Goal: Information Seeking & Learning: Learn about a topic

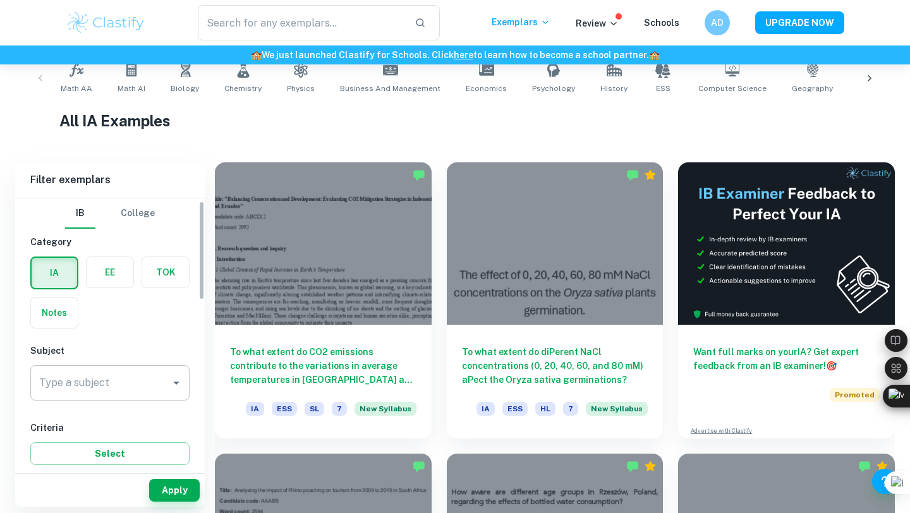
scroll to position [57, 0]
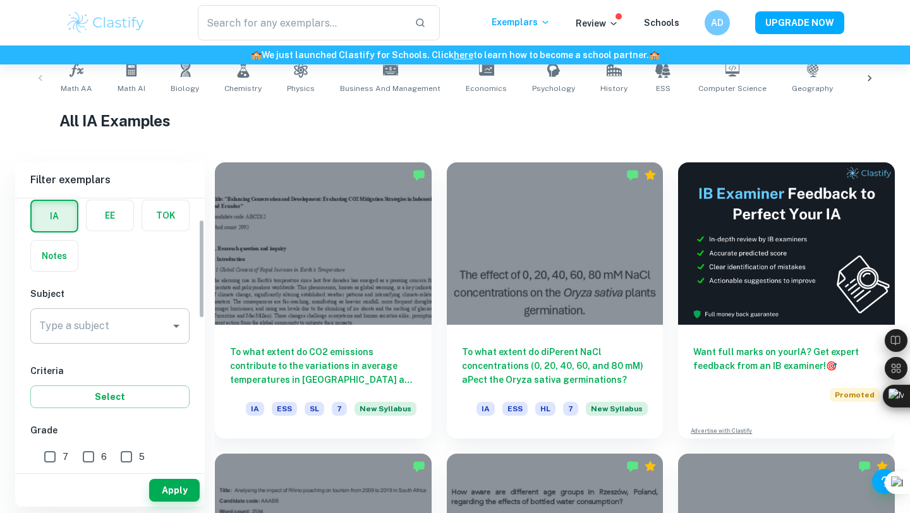
click at [121, 331] on input "Type a subject" at bounding box center [100, 326] width 129 height 24
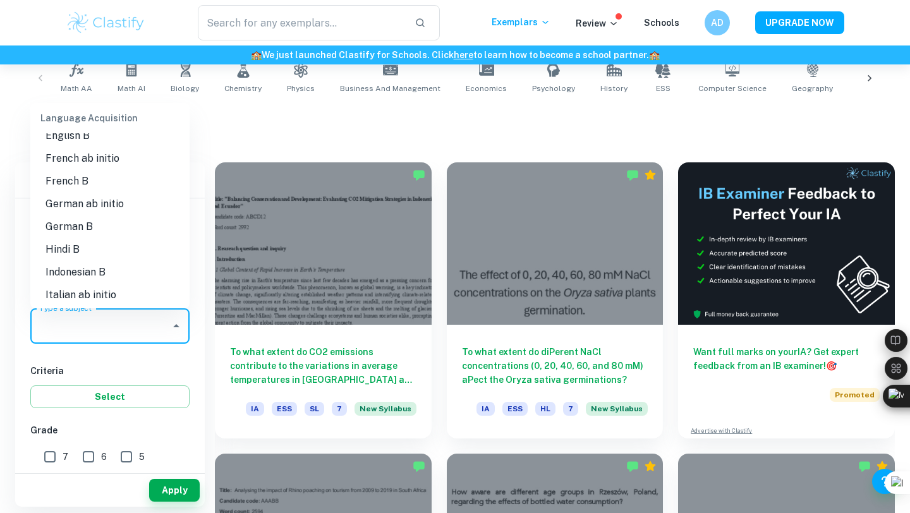
scroll to position [866, 0]
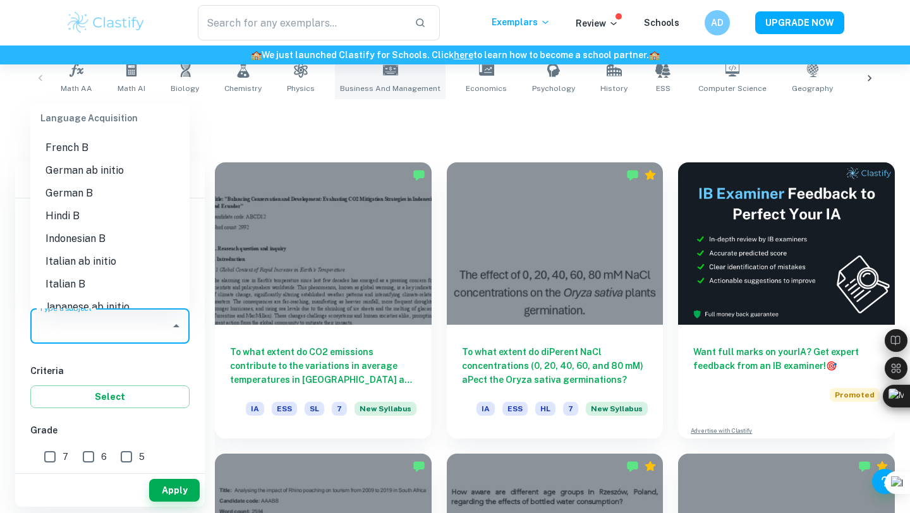
click at [370, 72] on link "Business and Management" at bounding box center [390, 78] width 111 height 42
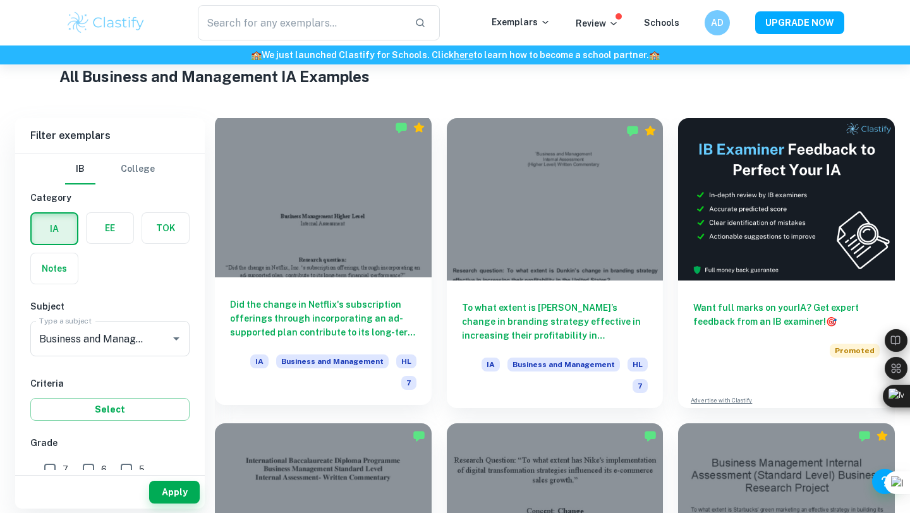
scroll to position [309, 0]
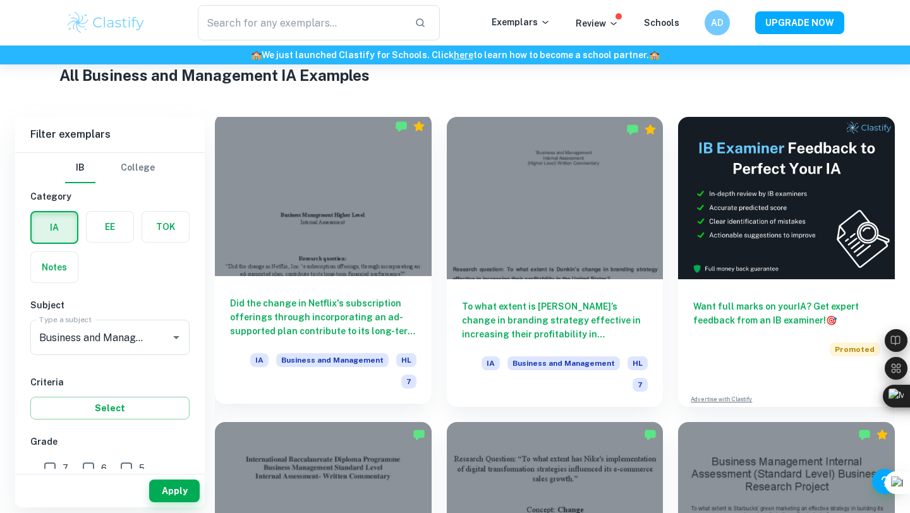
click at [335, 327] on h6 "Did the change in Netflix's subscription offerings through incorporating an ad-…" at bounding box center [323, 317] width 186 height 42
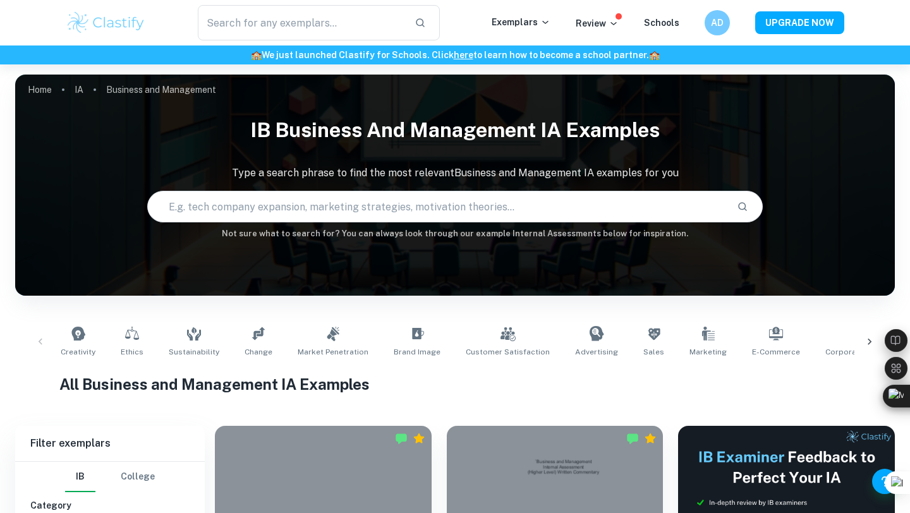
scroll to position [309, 0]
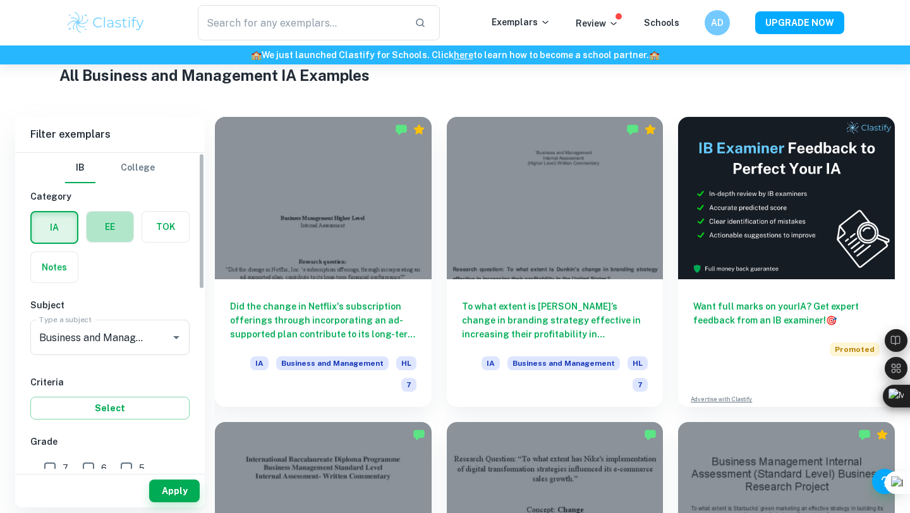
click at [103, 223] on label "button" at bounding box center [110, 227] width 47 height 30
click at [0, 0] on input "radio" at bounding box center [0, 0] width 0 height 0
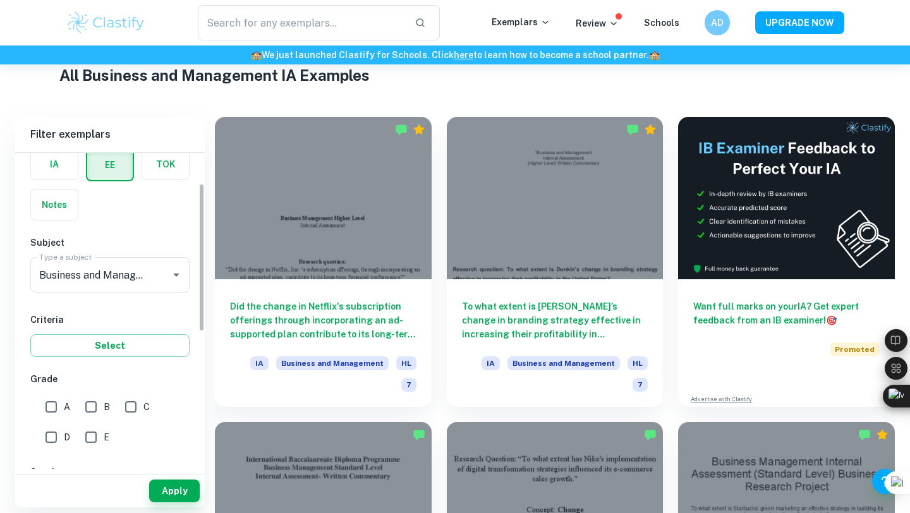
scroll to position [75, 0]
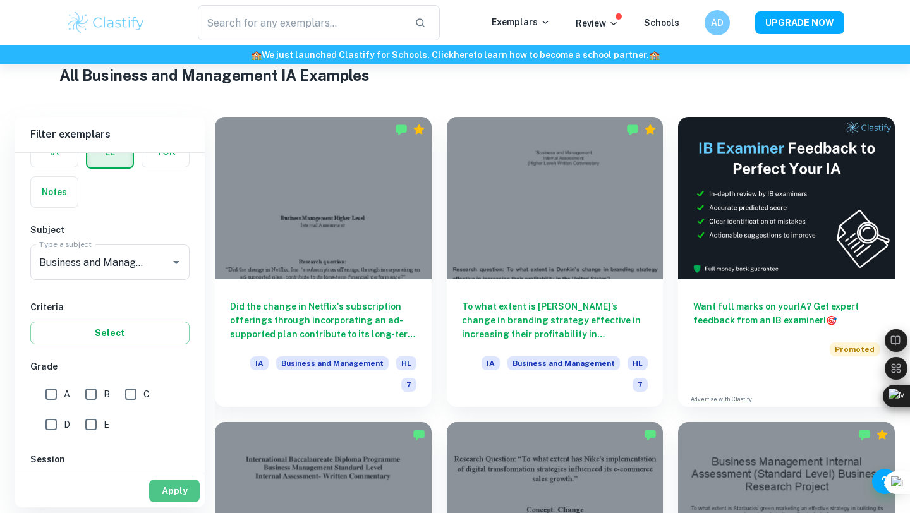
click at [168, 492] on button "Apply" at bounding box center [174, 491] width 51 height 23
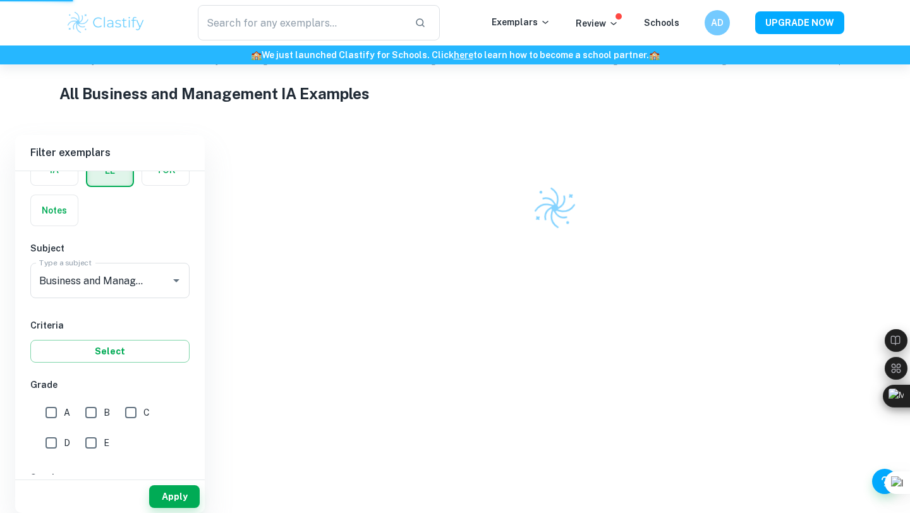
scroll to position [284, 0]
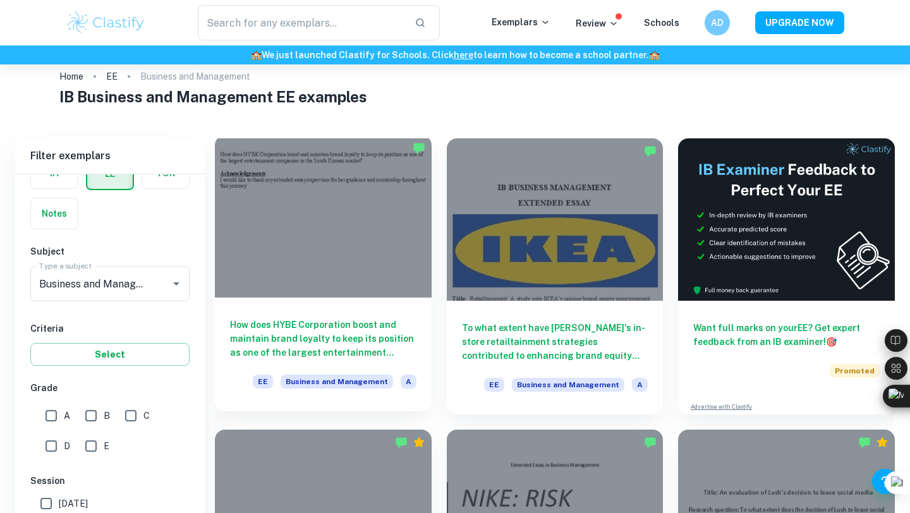
scroll to position [71, 0]
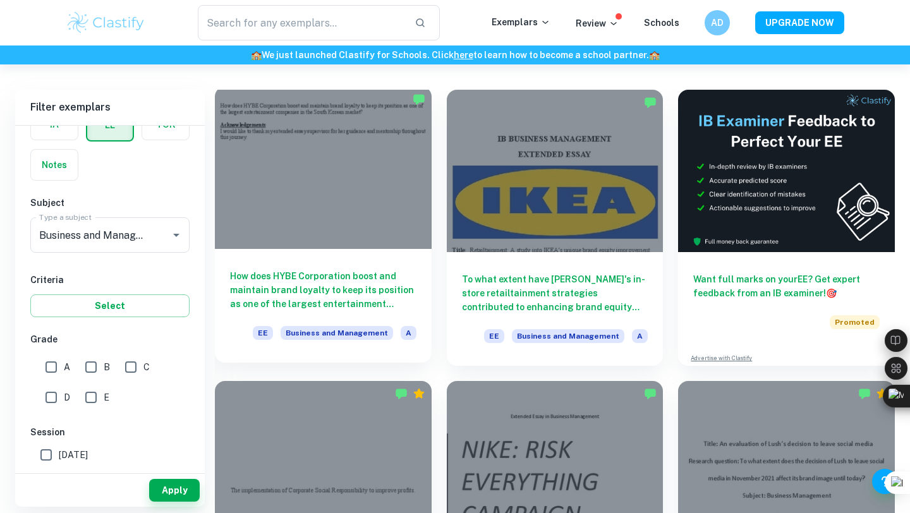
click at [329, 288] on h6 "How does HYBE Corporation boost and maintain brand loyalty to keep its position…" at bounding box center [323, 290] width 186 height 42
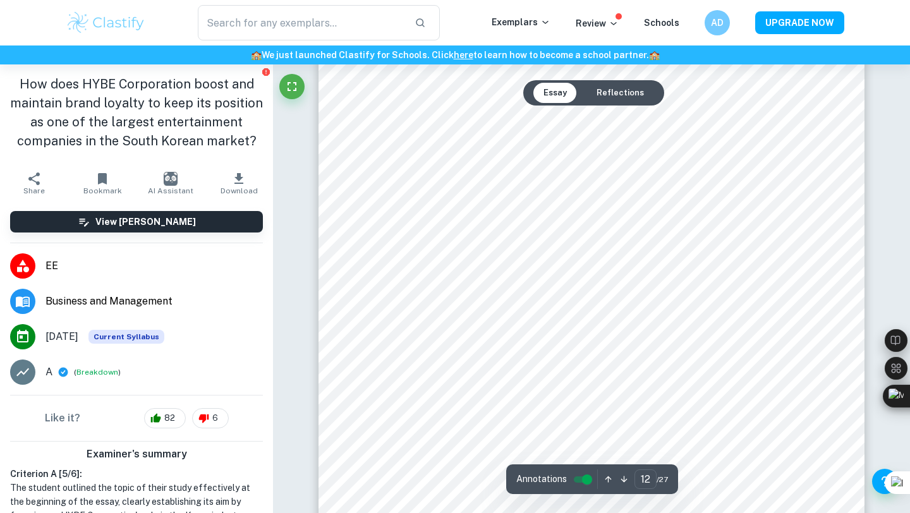
scroll to position [9004, 0]
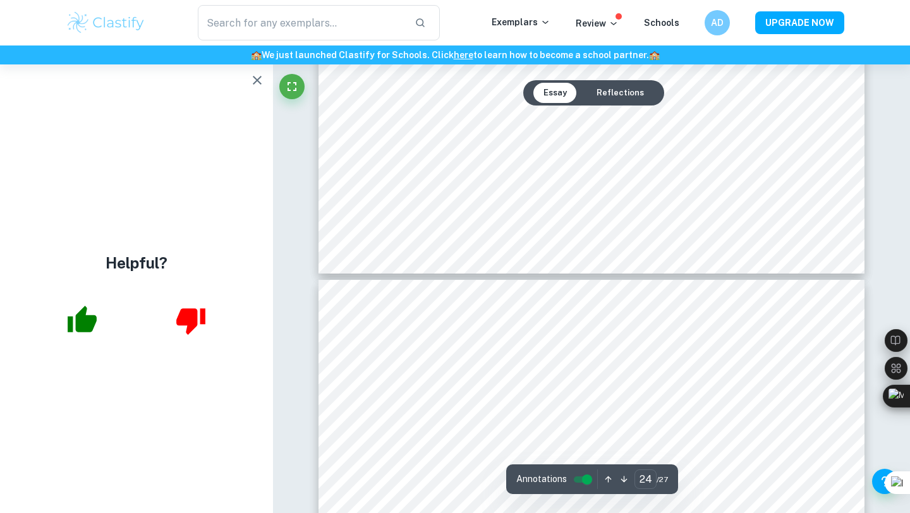
type input "25"
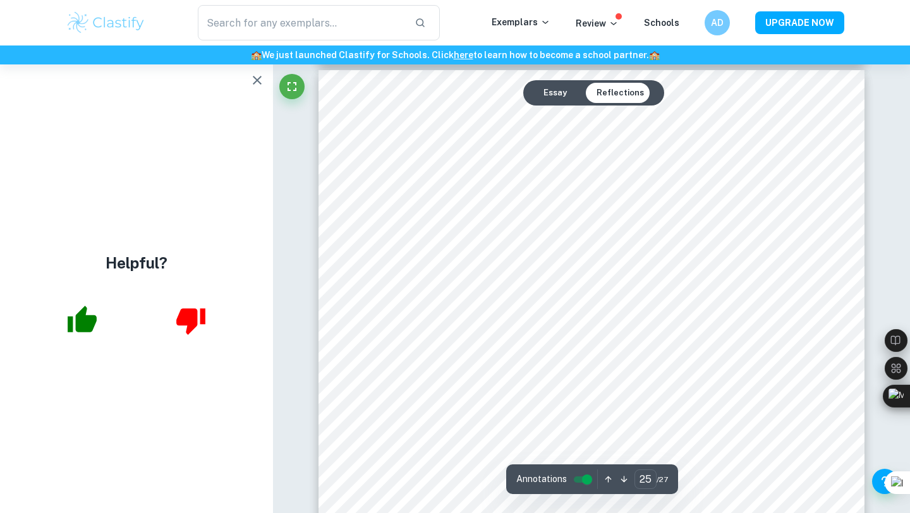
scroll to position [19138, 0]
